Goal: Navigation & Orientation: Find specific page/section

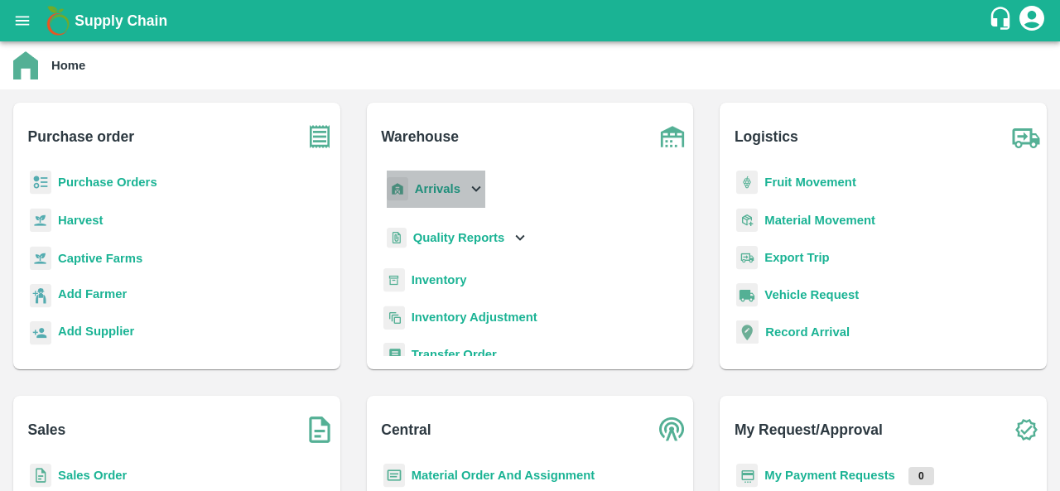
click at [432, 193] on b "Arrivals" at bounding box center [438, 188] width 46 height 13
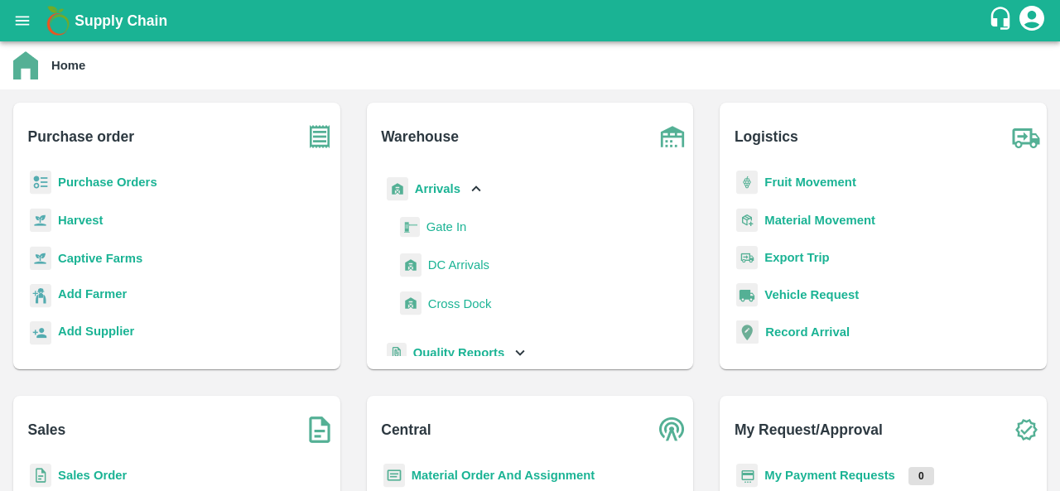
click at [444, 228] on span "Gate In" at bounding box center [446, 227] width 41 height 18
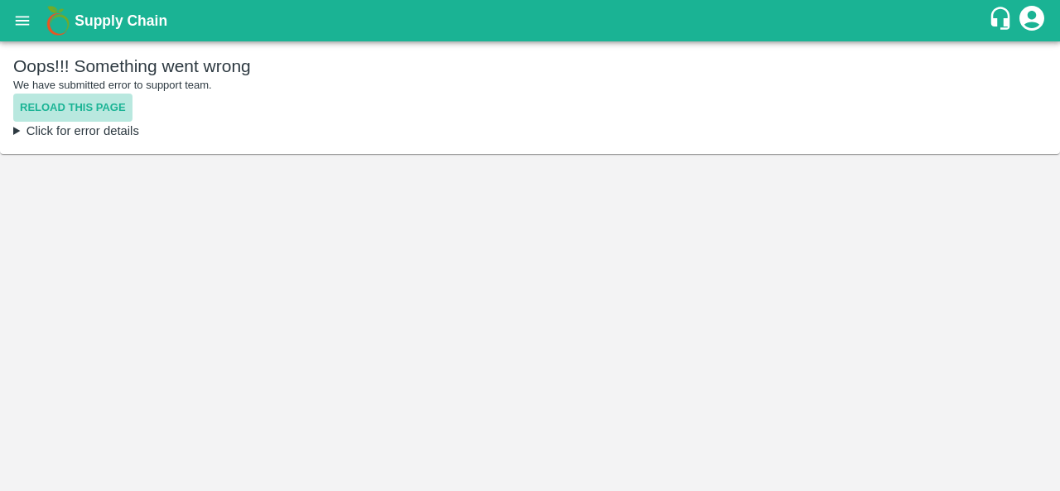
click at [98, 108] on button "Reload this page" at bounding box center [72, 108] width 119 height 29
click at [65, 113] on button "Reload this page" at bounding box center [72, 108] width 119 height 29
click at [41, 127] on summary "Click for error details" at bounding box center [529, 131] width 1033 height 18
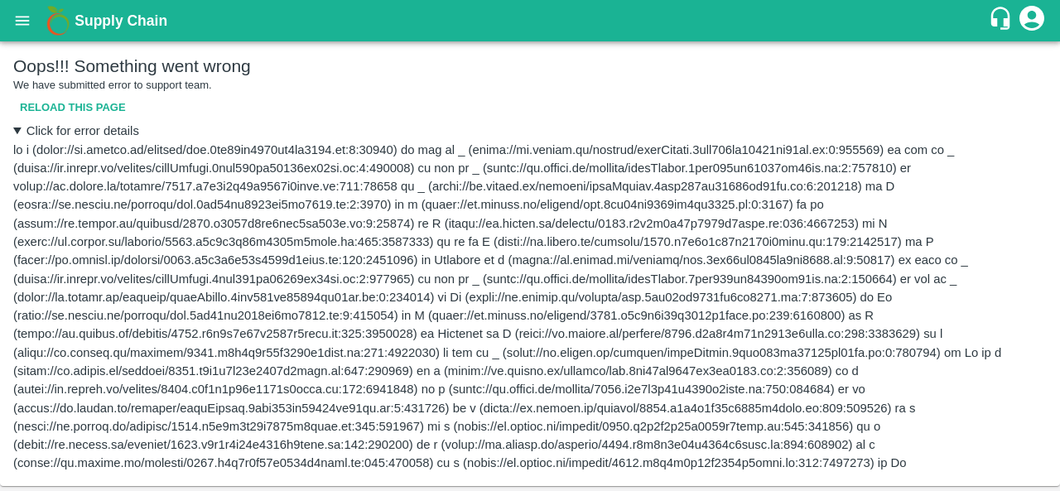
click at [70, 118] on button "Reload this page" at bounding box center [72, 108] width 119 height 29
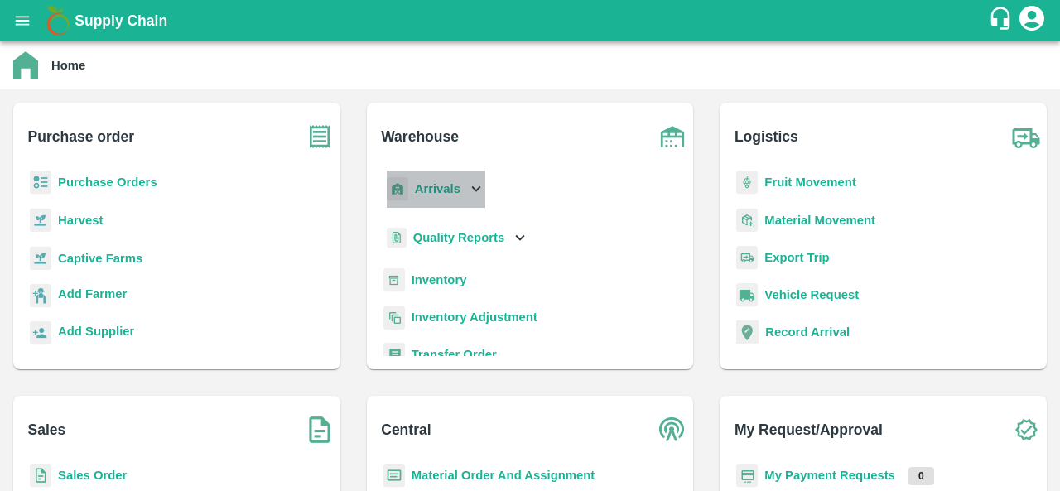
click at [457, 188] on b "Arrivals" at bounding box center [438, 188] width 46 height 13
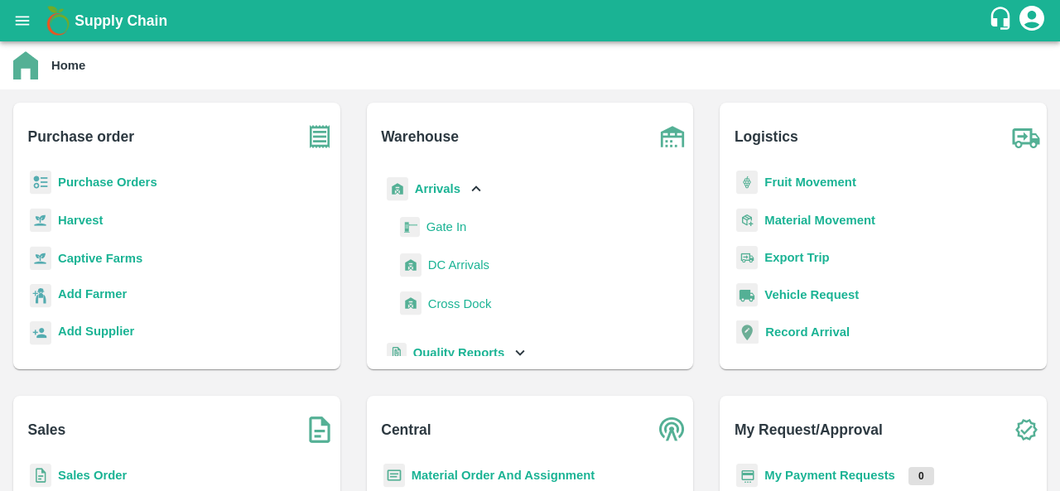
click at [461, 295] on span "Cross Dock" at bounding box center [460, 304] width 64 height 18
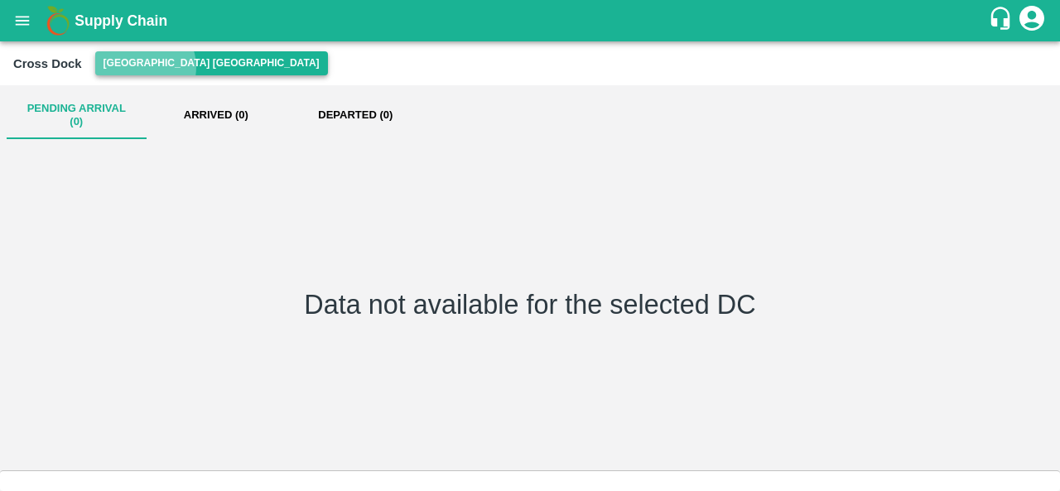
click at [141, 67] on button "Hyderabad DC" at bounding box center [211, 63] width 233 height 24
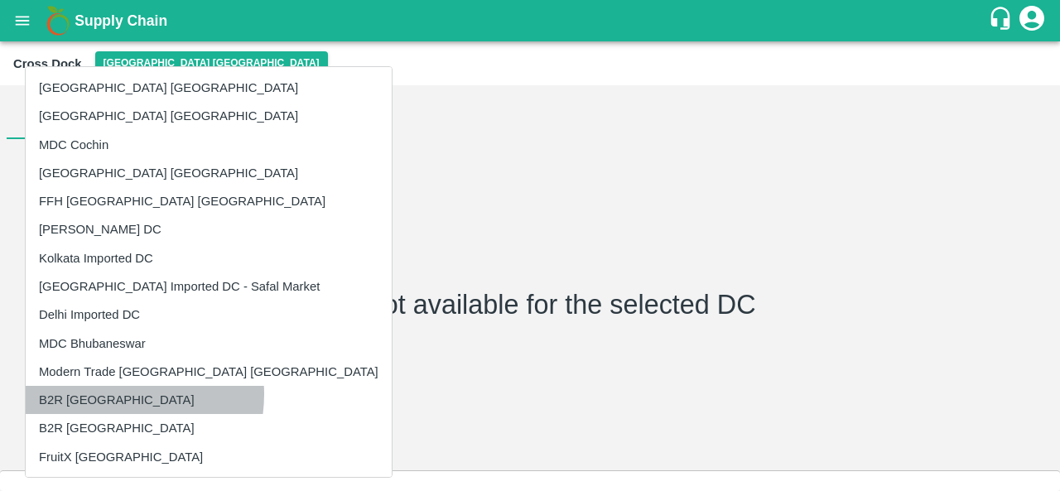
click at [112, 394] on li "B2R Bangalore" at bounding box center [209, 400] width 366 height 28
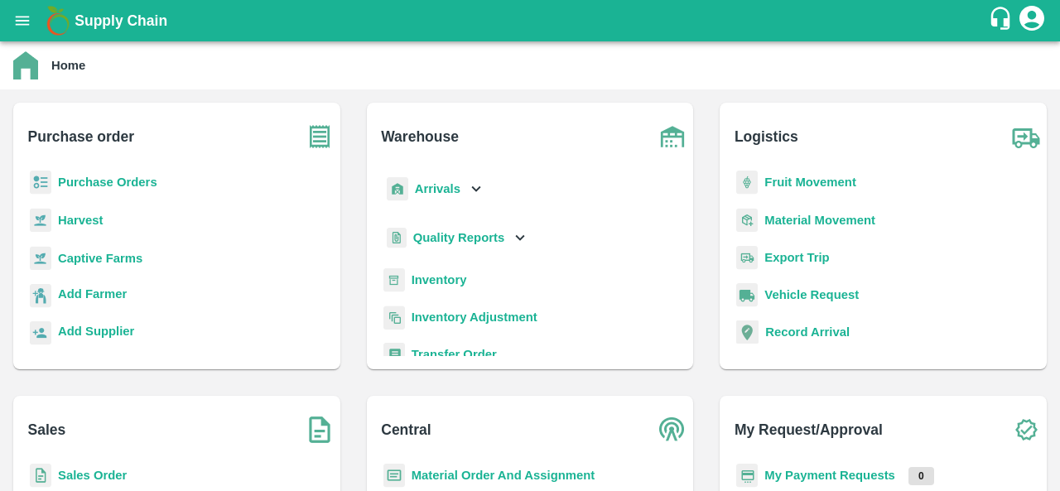
drag, startPoint x: 677, startPoint y: 248, endPoint x: 679, endPoint y: 295, distance: 47.2
click at [679, 295] on div "Warehouse Arrivals Quality Reports Inventory Inventory Adjustment Transfer Orde…" at bounding box center [530, 236] width 327 height 267
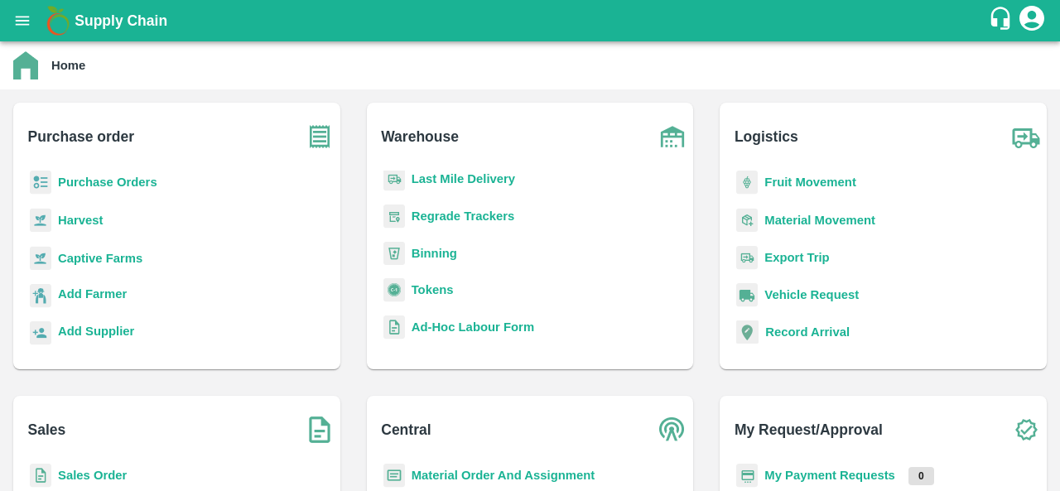
scroll to position [216, 0]
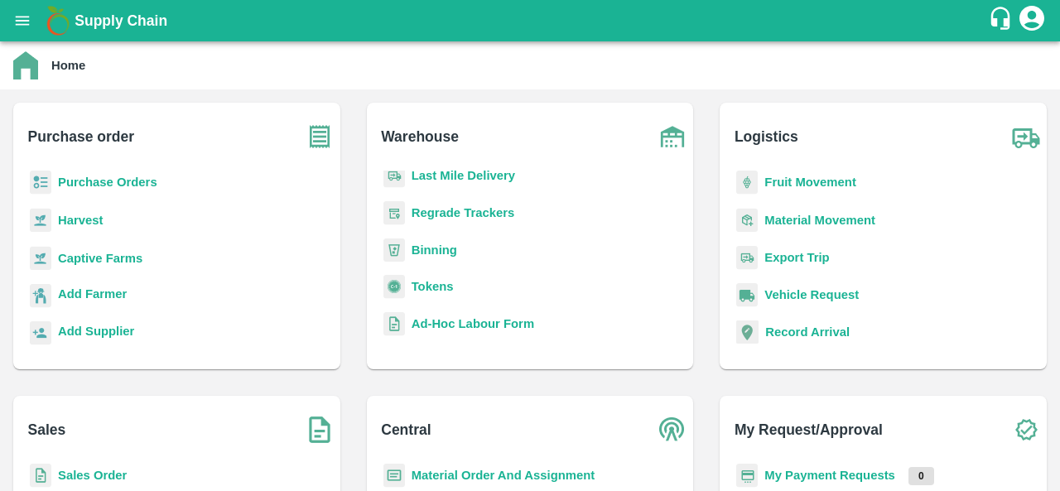
click at [562, 381] on div "Warehouse Arrivals Quality Reports Inventory Inventory Adjustment Transfer Orde…" at bounding box center [529, 235] width 353 height 293
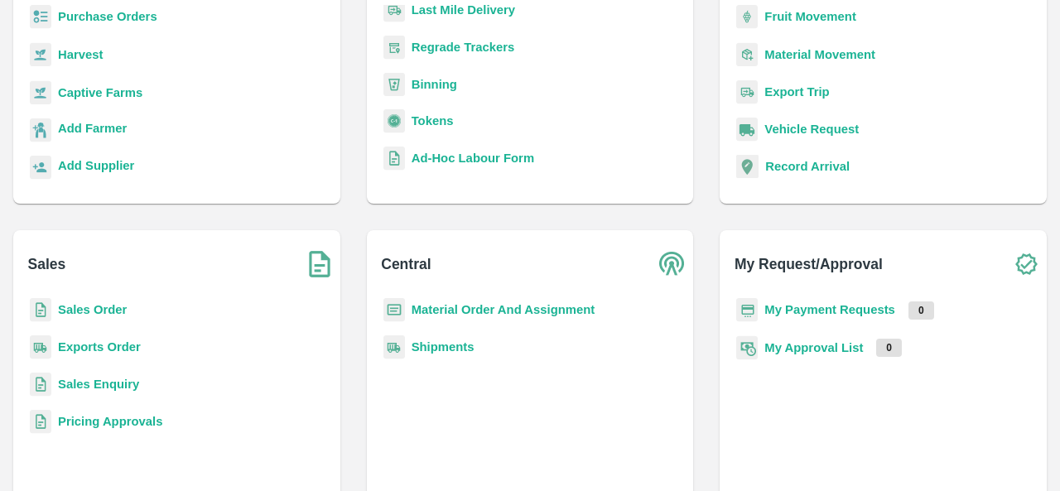
scroll to position [184, 0]
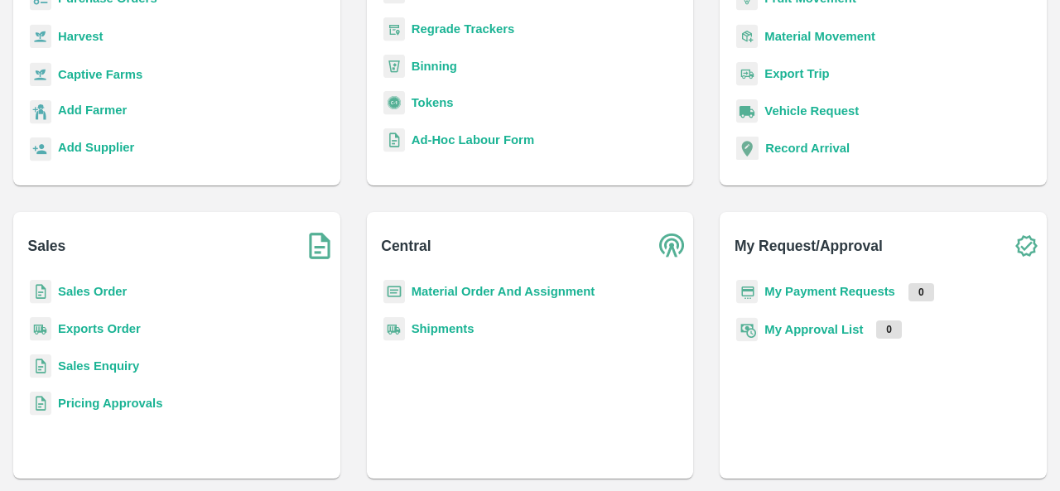
click at [358, 393] on div "Central Material Order And Assignment Shipments" at bounding box center [529, 345] width 353 height 293
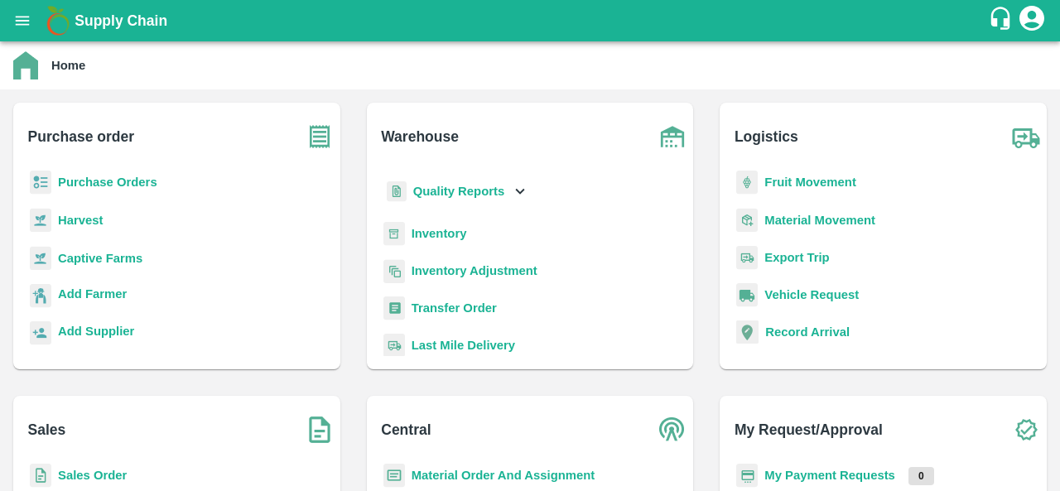
scroll to position [0, 0]
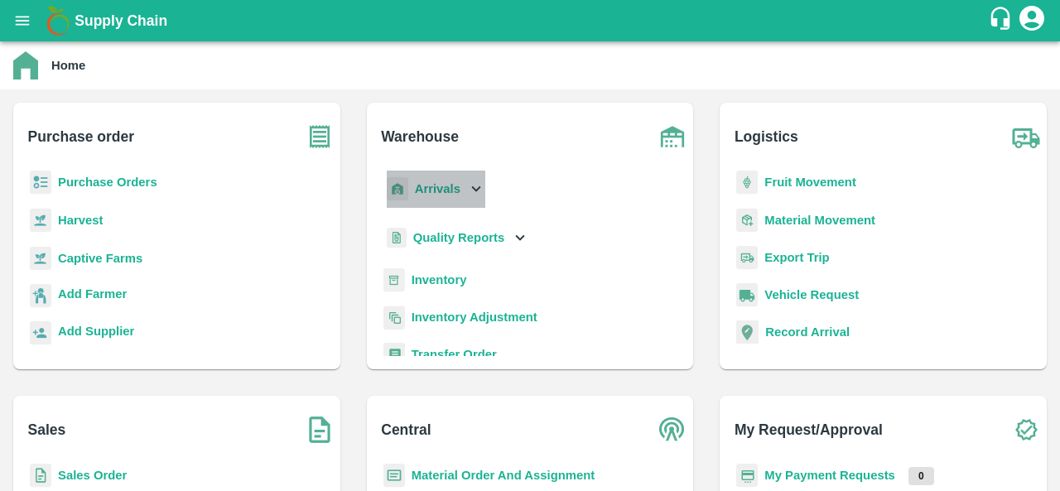
click at [456, 188] on b "Arrivals" at bounding box center [438, 188] width 46 height 13
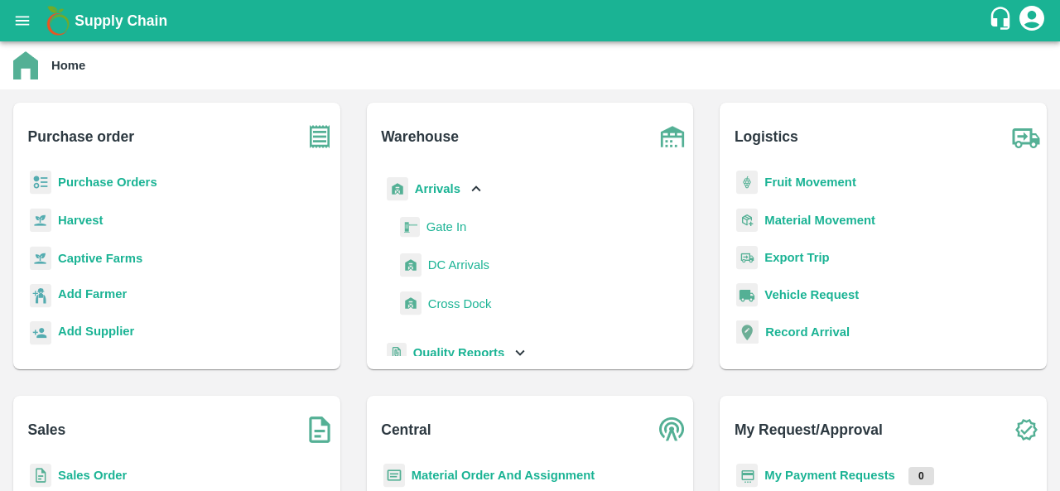
click at [435, 225] on span "Gate In" at bounding box center [446, 227] width 41 height 18
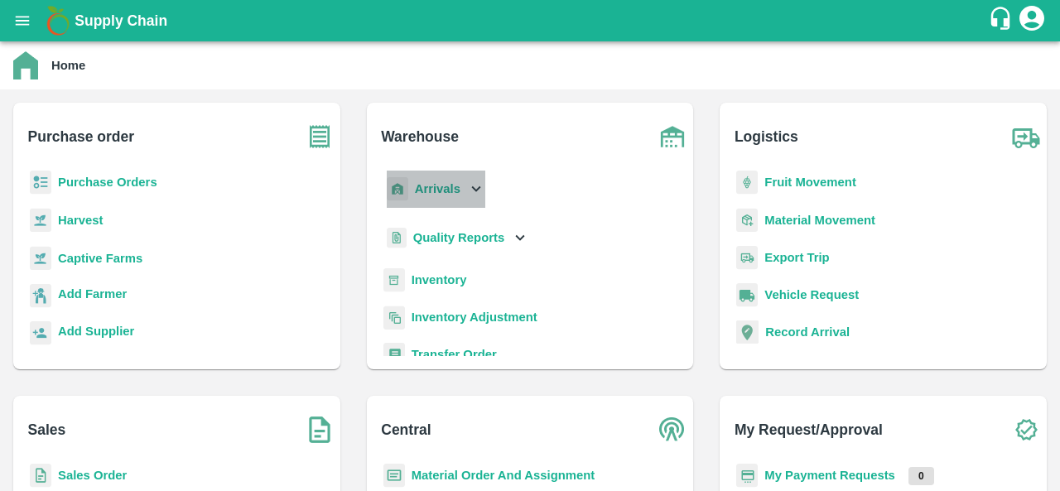
click at [462, 194] on div "Arrivals" at bounding box center [434, 189] width 103 height 37
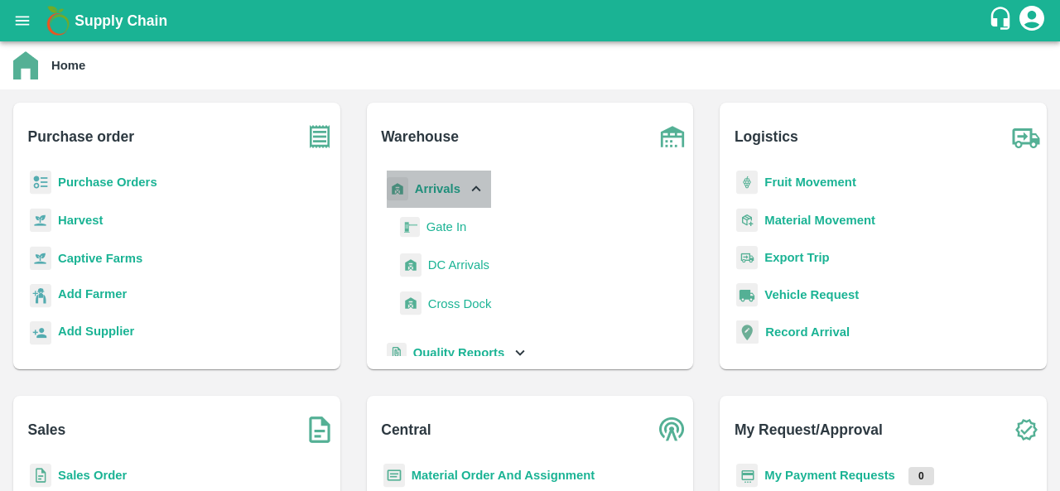
click at [445, 194] on b "Arrivals" at bounding box center [438, 188] width 46 height 13
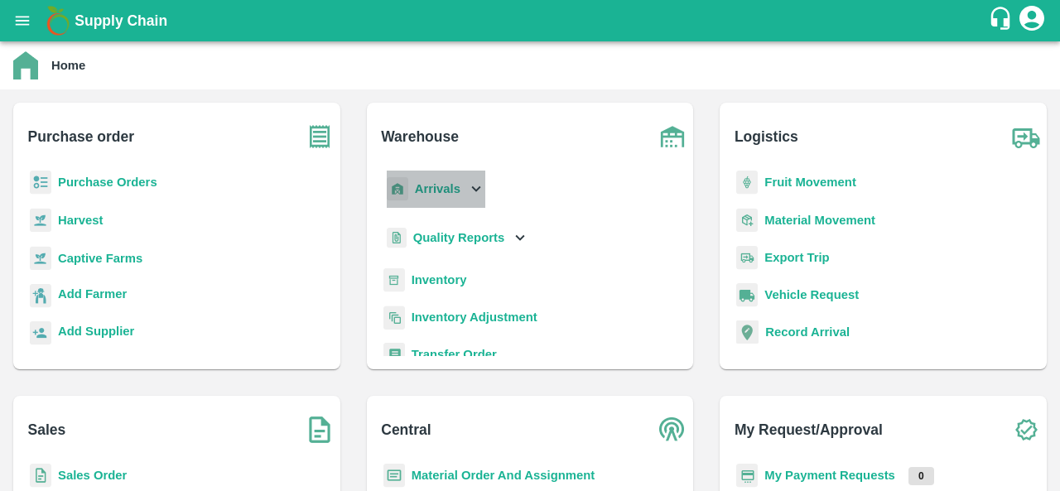
click at [445, 194] on b "Arrivals" at bounding box center [438, 188] width 46 height 13
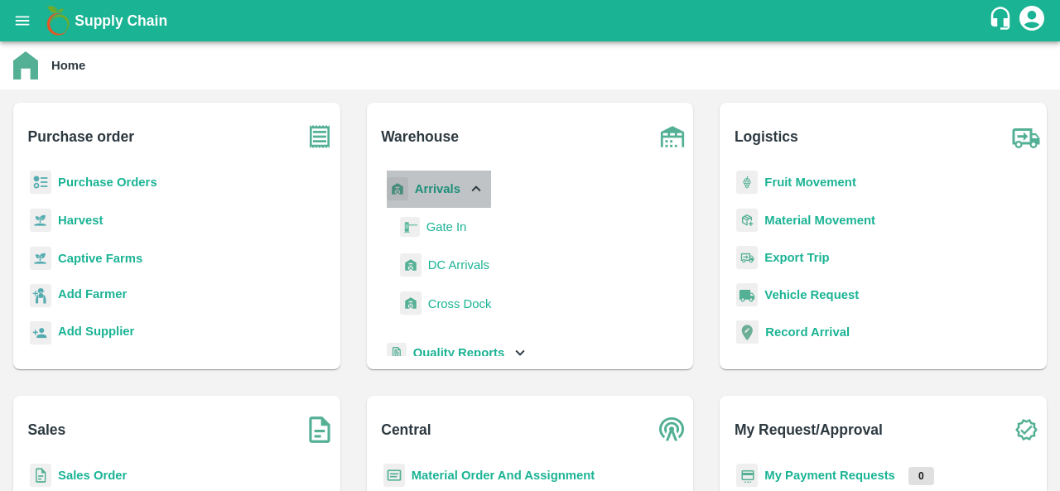
click at [447, 197] on p "Arrivals" at bounding box center [438, 189] width 46 height 18
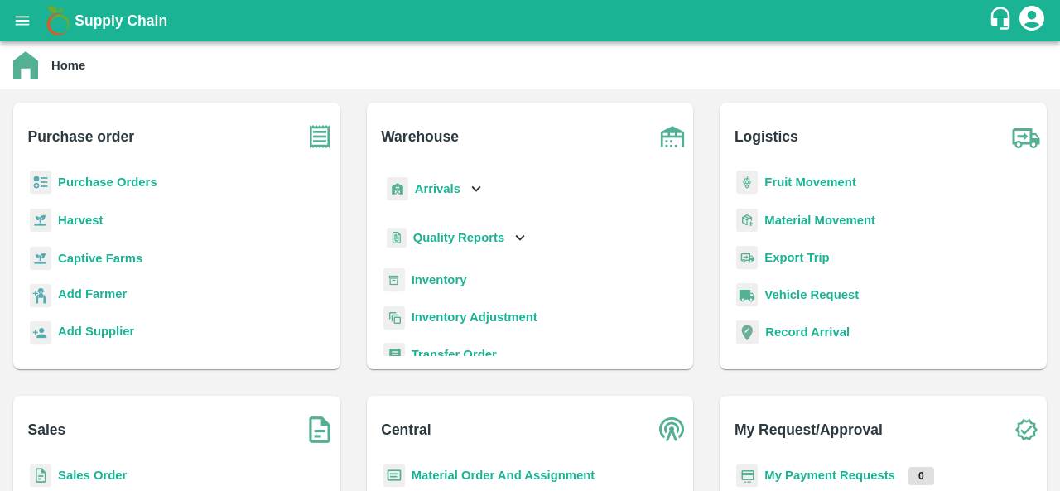
click at [430, 286] on b "Inventory" at bounding box center [438, 279] width 55 height 13
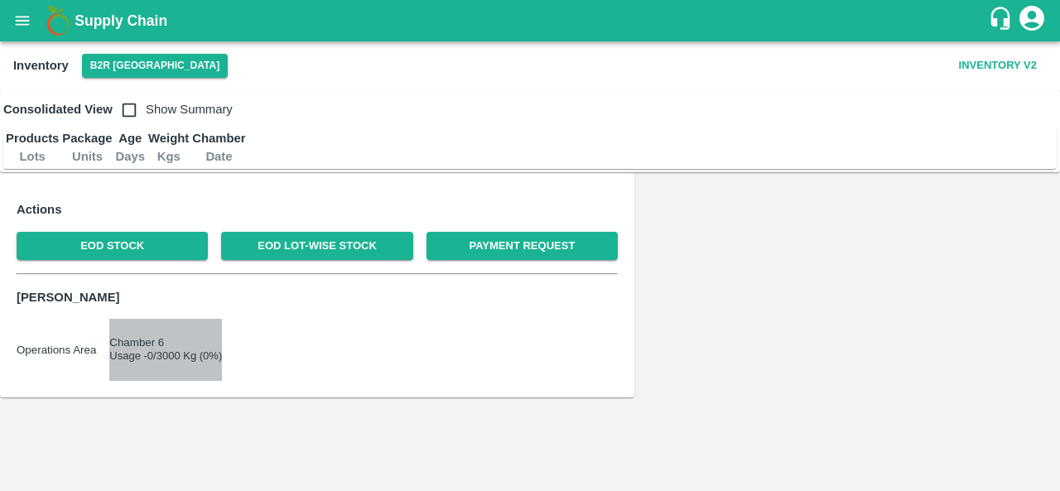
click at [222, 348] on p "Usage - 0 /3000 Kg (0%)" at bounding box center [165, 356] width 113 height 16
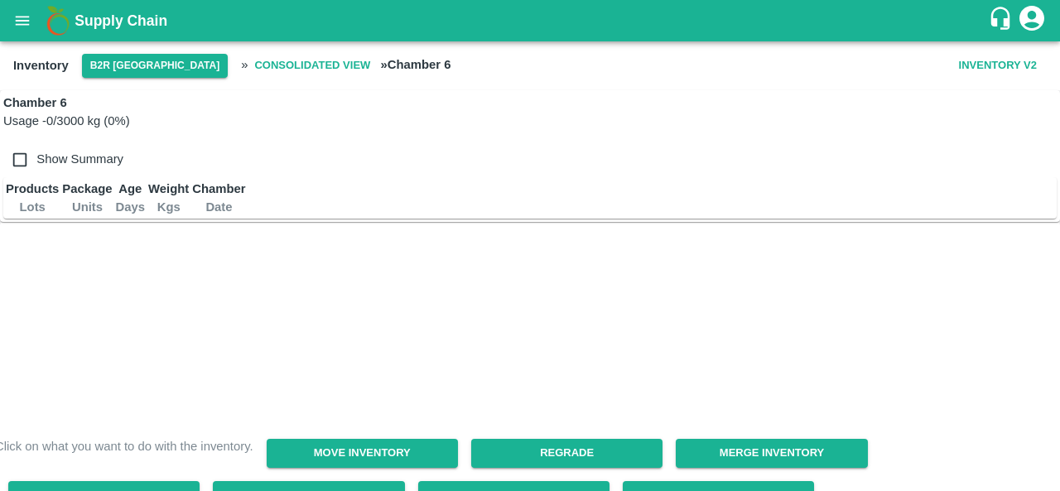
click at [526, 243] on div "Click on what you want to do with the inventory. Move Inventory Regrade Merge I…" at bounding box center [523, 363] width 1056 height 293
